Goal: Task Accomplishment & Management: Use online tool/utility

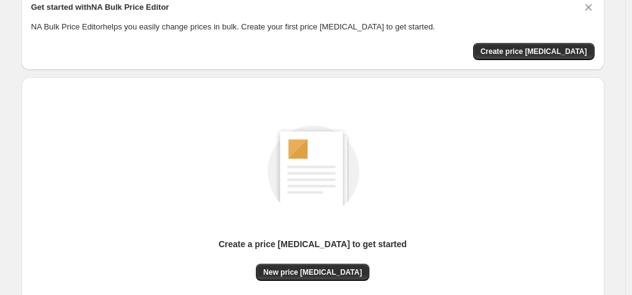
scroll to position [164, 0]
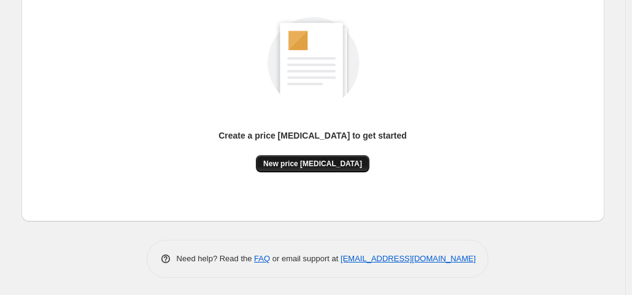
click at [307, 163] on span "New price [MEDICAL_DATA]" at bounding box center [312, 164] width 99 height 10
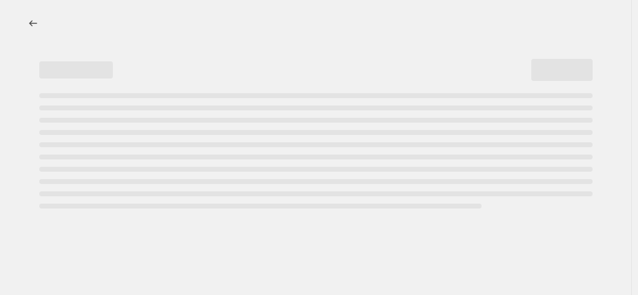
select select "percentage"
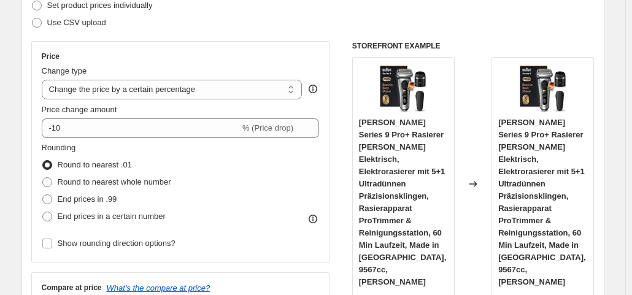
scroll to position [184, 0]
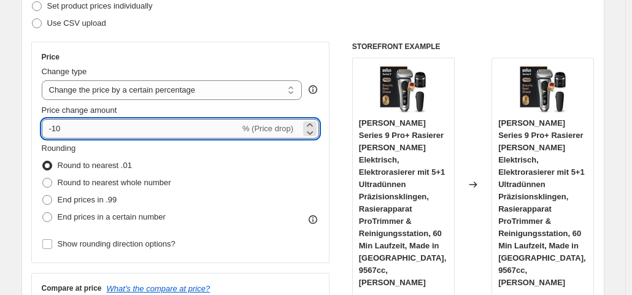
click at [80, 128] on input "-10" at bounding box center [141, 129] width 198 height 20
type input "-1"
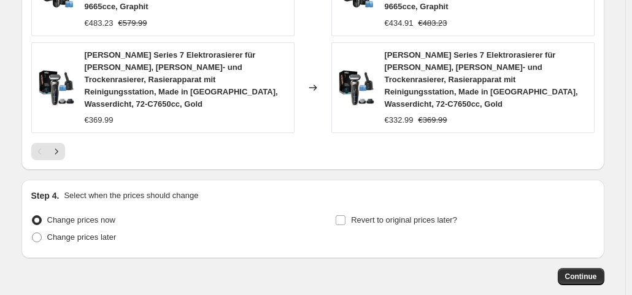
scroll to position [1083, 0]
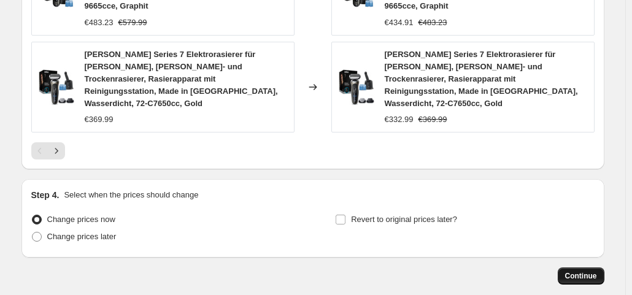
type input "-39"
click at [575, 271] on span "Continue" at bounding box center [581, 276] width 32 height 10
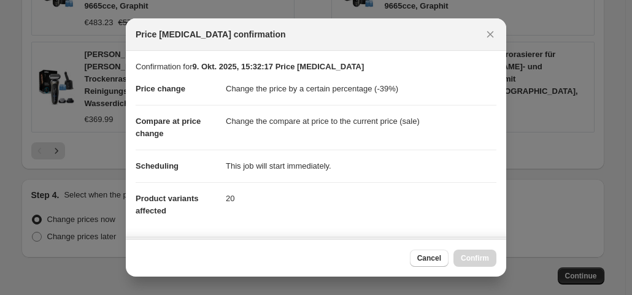
scroll to position [219, 0]
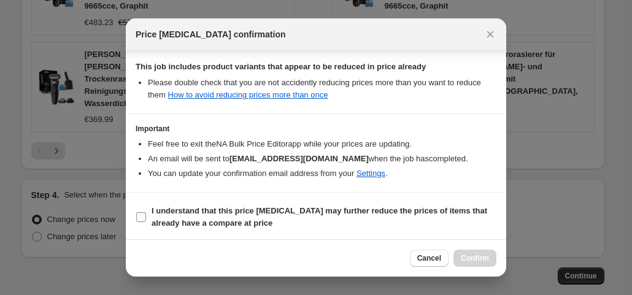
click at [136, 212] on span ":r20:" at bounding box center [141, 217] width 11 height 11
click at [136, 212] on input "I understand that this price [MEDICAL_DATA] may further reduce the prices of it…" at bounding box center [141, 217] width 10 height 10
checkbox input "true"
click at [480, 257] on span "Confirm" at bounding box center [475, 258] width 28 height 10
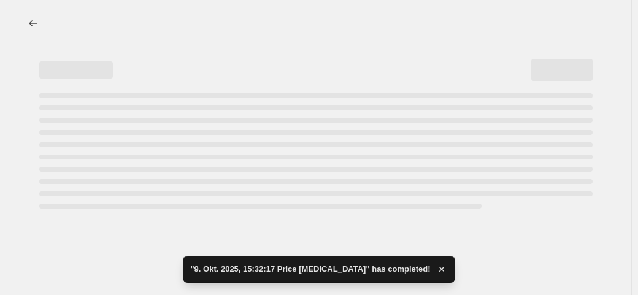
select select "percentage"
